Goal: Task Accomplishment & Management: Use online tool/utility

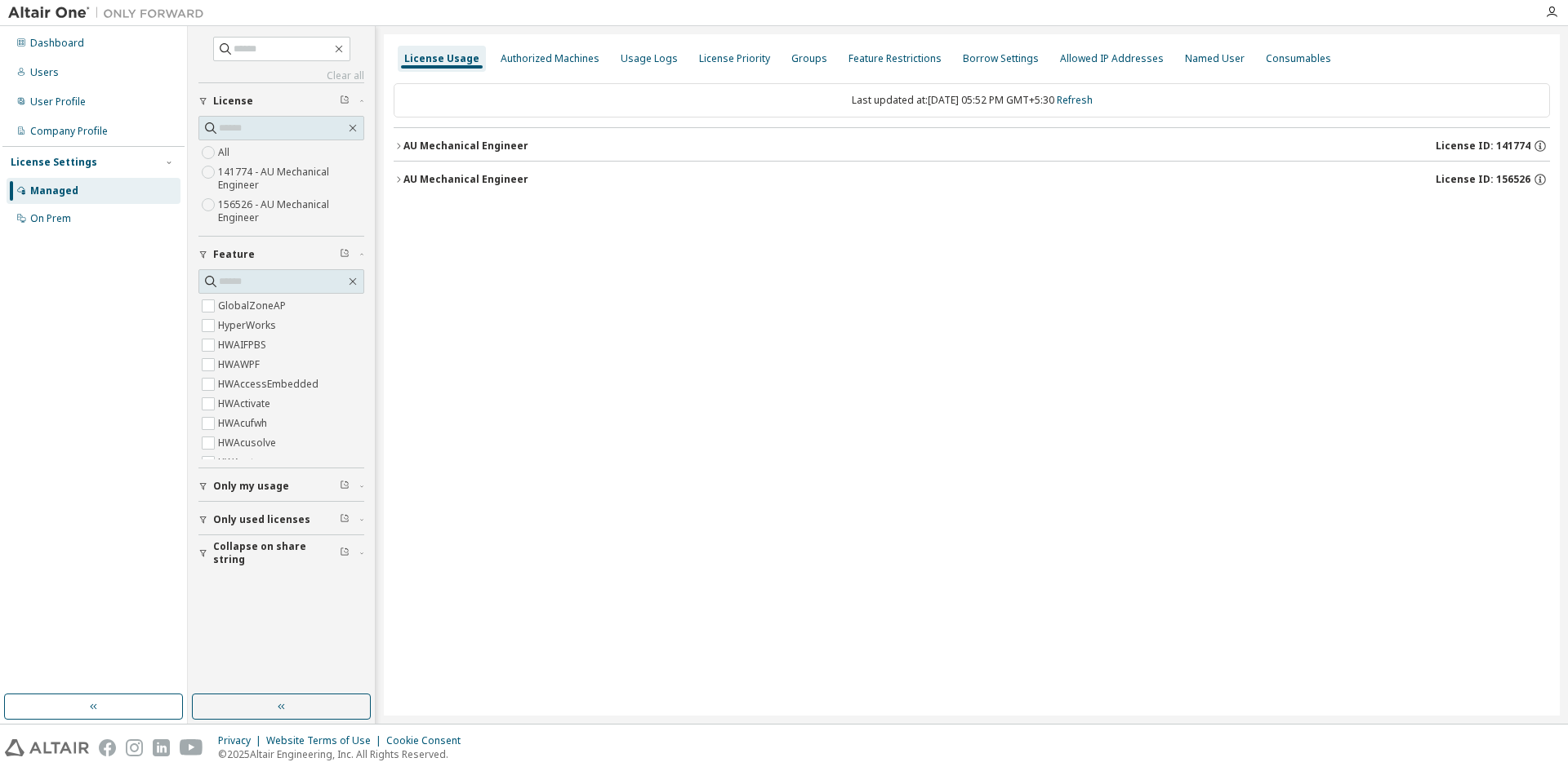
click at [398, 147] on icon "button" at bounding box center [399, 146] width 10 height 10
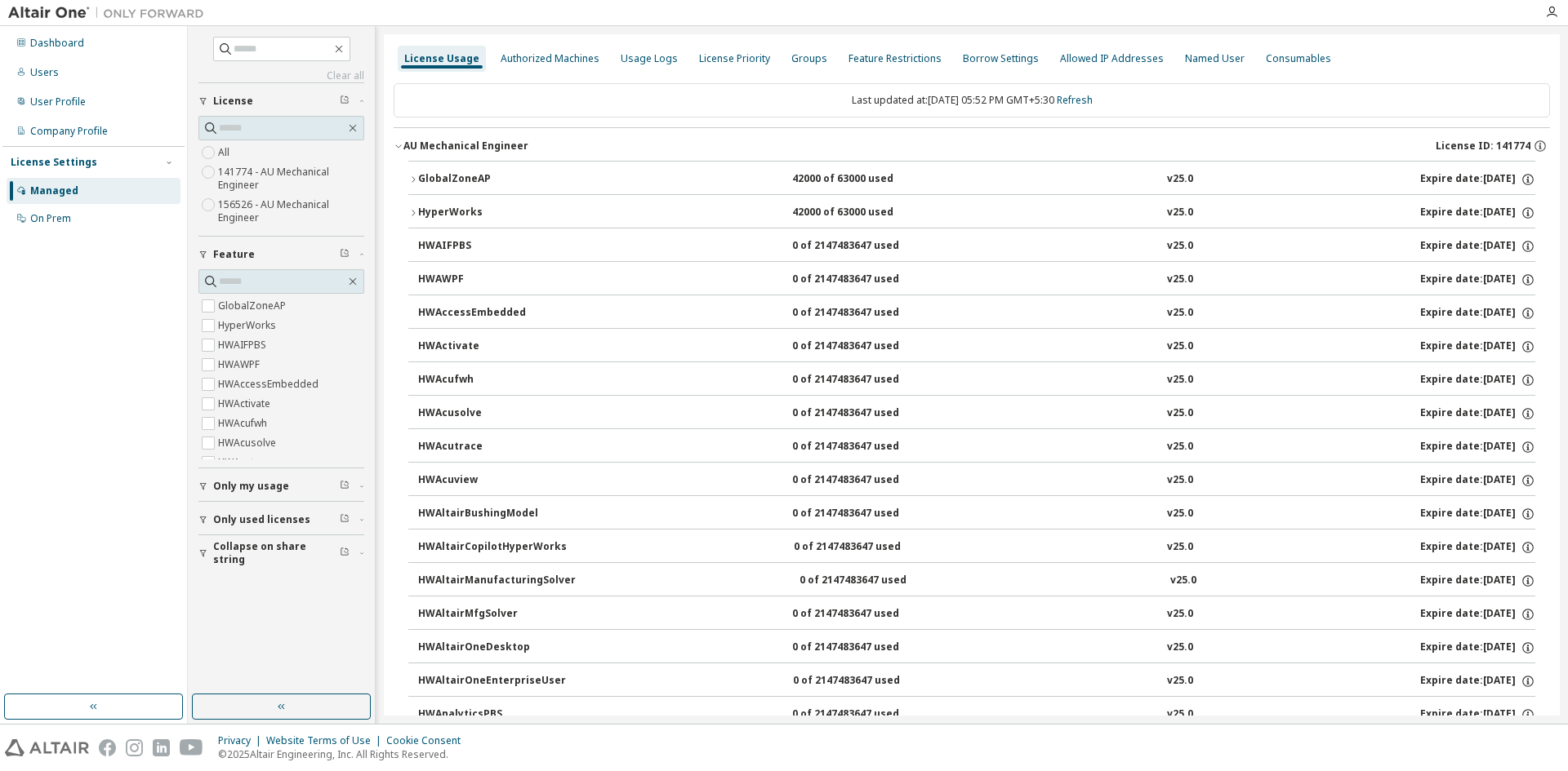
click at [410, 178] on icon "button" at bounding box center [414, 180] width 10 height 10
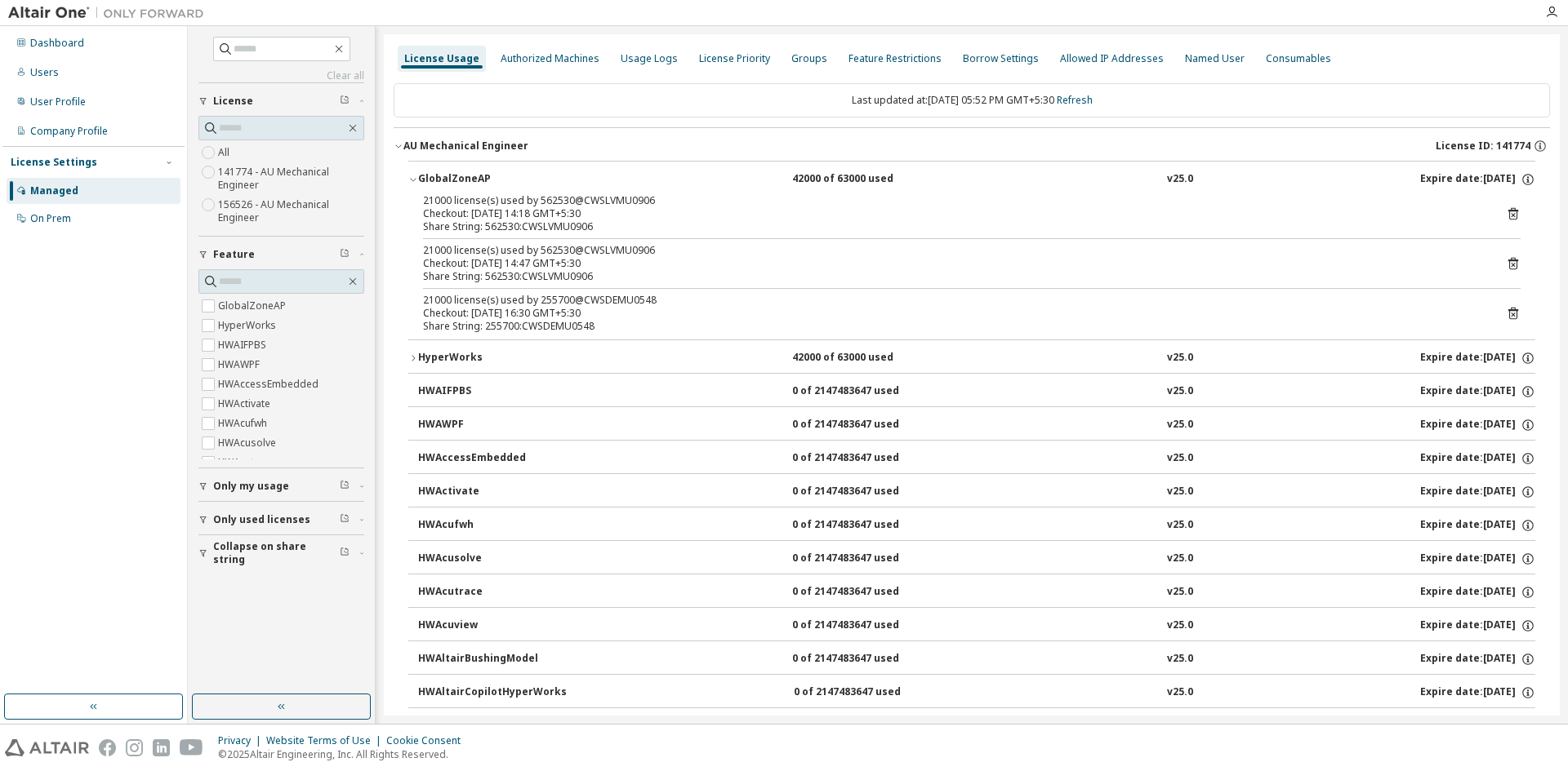
click at [557, 295] on div "21000 license(s) used by 255700@CWSDEMU0548" at bounding box center [952, 301] width 1058 height 13
copy div "255700"
